Goal: Find specific page/section: Find specific page/section

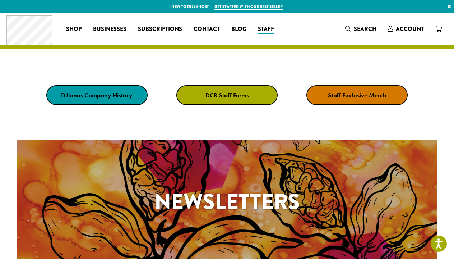
click at [250, 99] on link "DCR Staff Forms" at bounding box center [227, 95] width 101 height 20
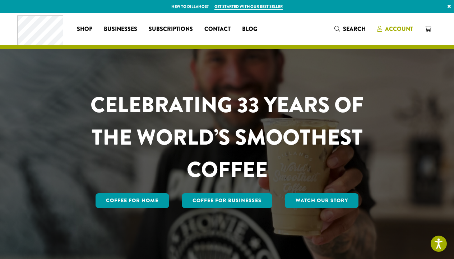
click at [405, 32] on span "Account" at bounding box center [399, 29] width 28 height 8
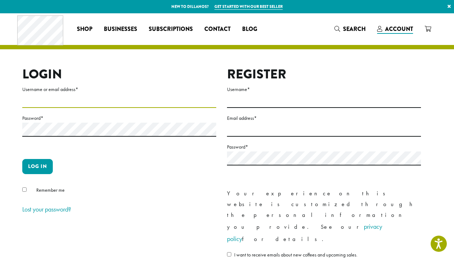
type input "**********"
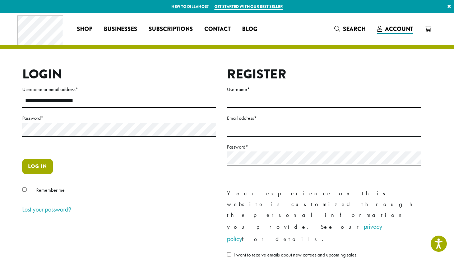
click at [24, 166] on button "Log in" at bounding box center [37, 166] width 31 height 15
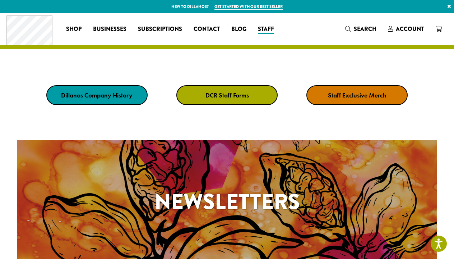
click at [209, 92] on strong "DCR Staff Forms" at bounding box center [228, 95] width 44 height 8
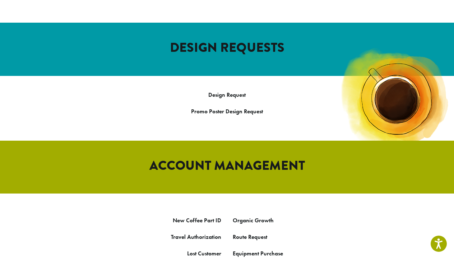
scroll to position [272, 0]
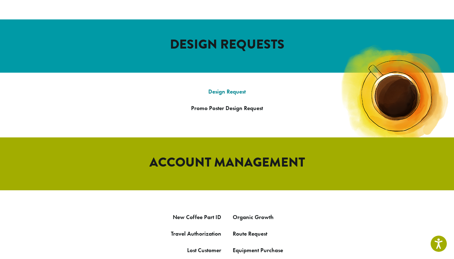
click at [223, 88] on link "Design Request" at bounding box center [227, 92] width 37 height 8
